Goal: Find specific page/section: Find specific page/section

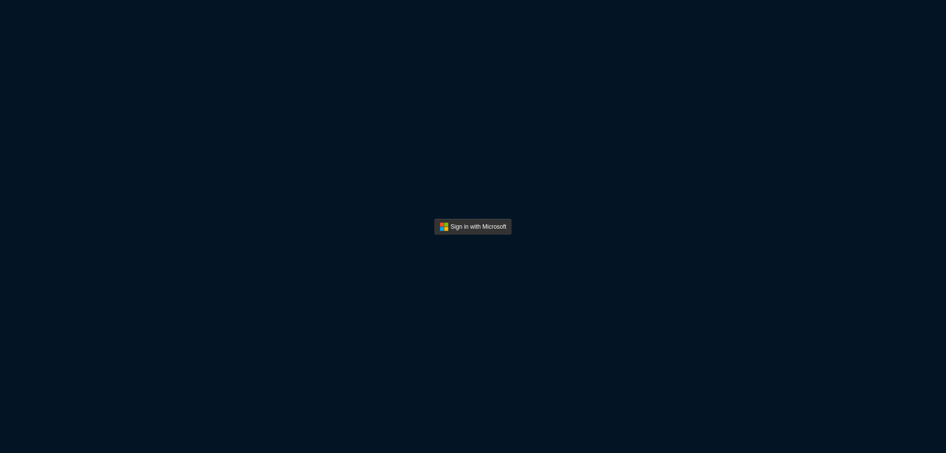
click at [473, 232] on button "Sign In" at bounding box center [472, 227] width 77 height 16
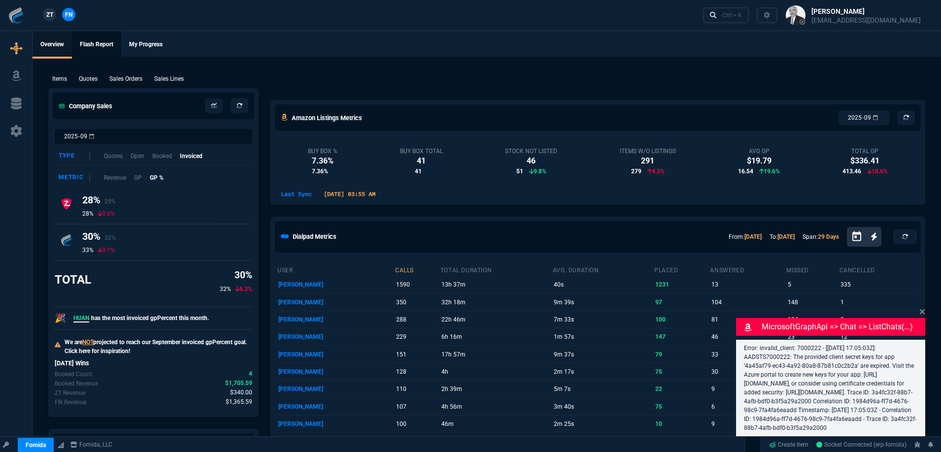
click at [103, 43] on link "Flash Report" at bounding box center [96, 45] width 49 height 28
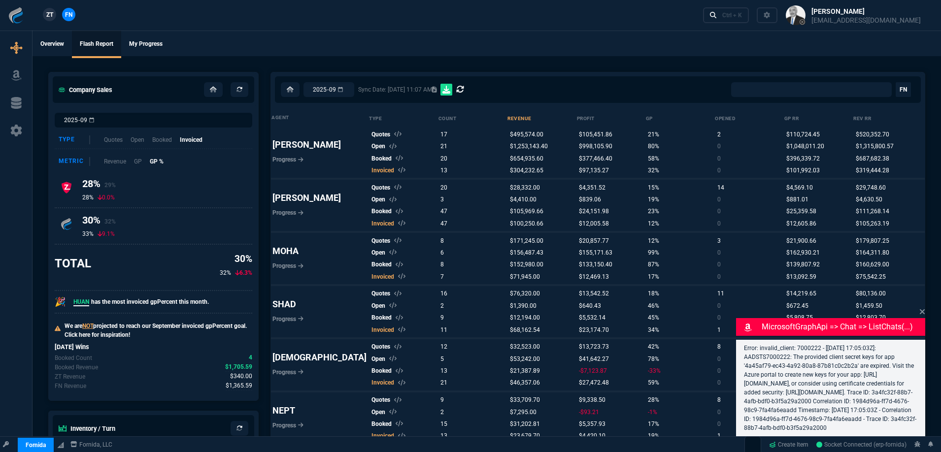
scroll to position [36, 0]
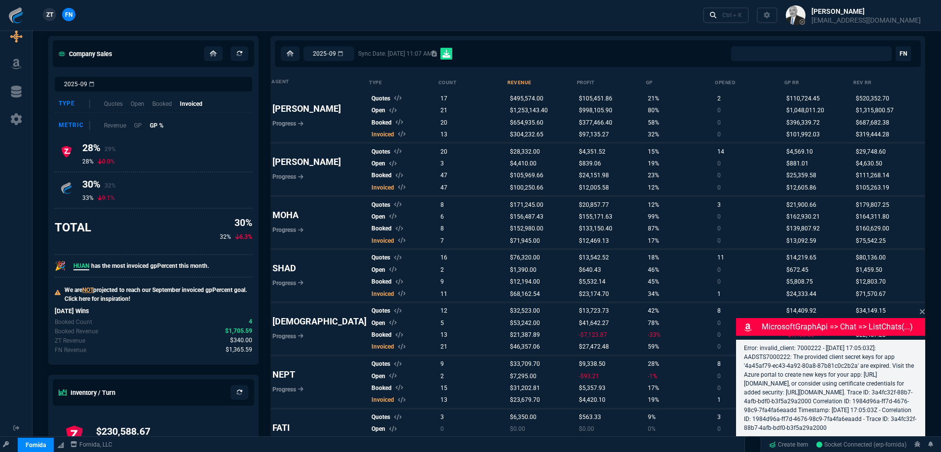
select select "0:"
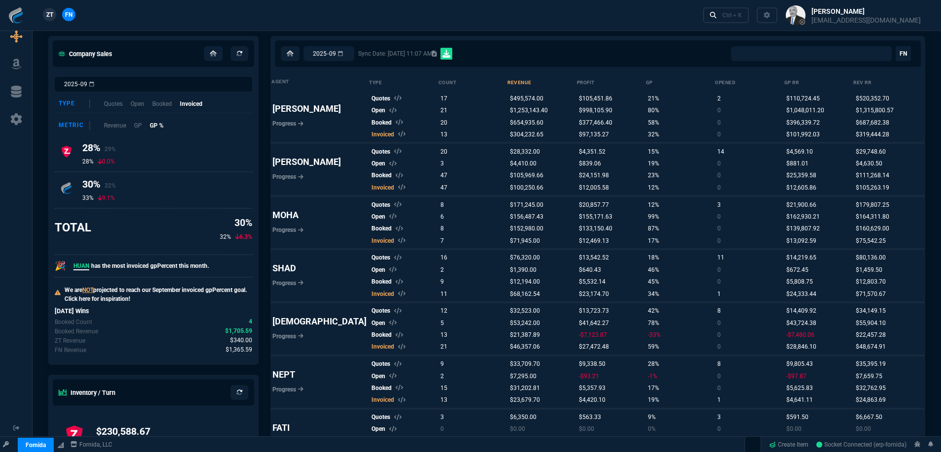
scroll to position [345, 0]
